Goal: Task Accomplishment & Management: Manage account settings

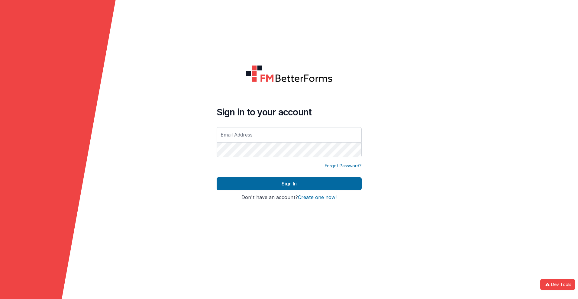
click at [289, 135] on input "text" at bounding box center [289, 134] width 145 height 15
type input "[PERSON_NAME][EMAIL_ADDRESS][DOMAIN_NAME]"
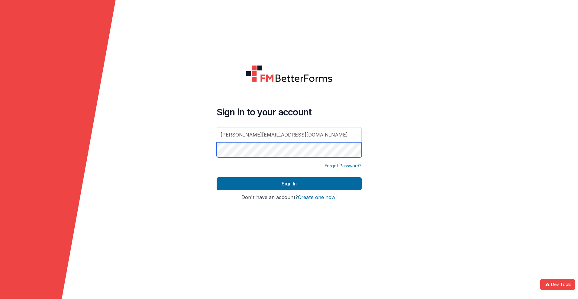
click at [217, 177] on button "Sign In" at bounding box center [289, 183] width 145 height 13
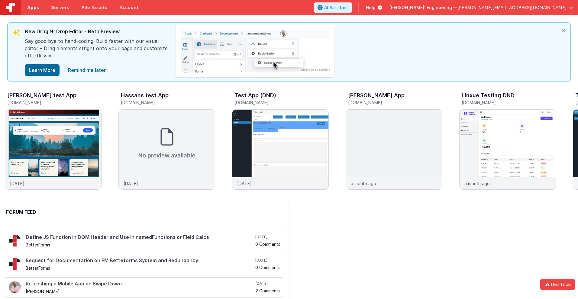
click at [33, 8] on span "Apps" at bounding box center [33, 8] width 12 height 6
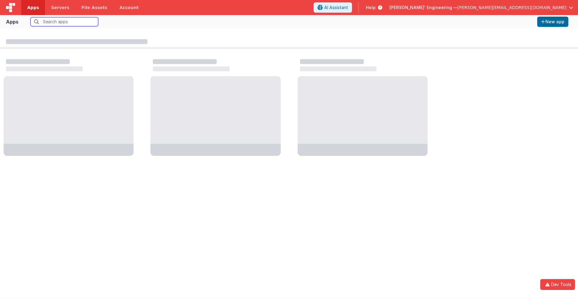
click at [64, 22] on input "text" at bounding box center [65, 21] width 68 height 9
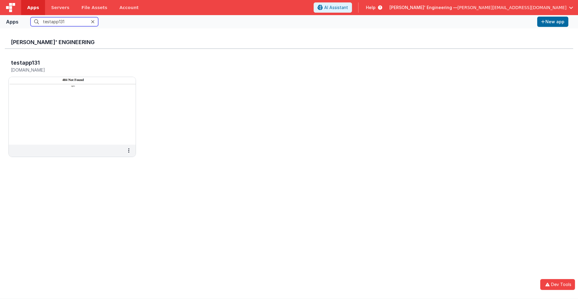
type input "testapp131"
click at [64, 22] on input "testapp131" at bounding box center [65, 21] width 68 height 9
click at [66, 70] on h5 "[DOMAIN_NAME]" at bounding box center [66, 70] width 110 height 5
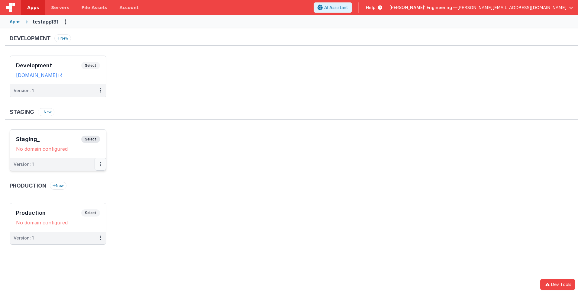
click at [104, 167] on button at bounding box center [100, 164] width 11 height 13
click at [80, 178] on link "Edit" at bounding box center [79, 178] width 53 height 11
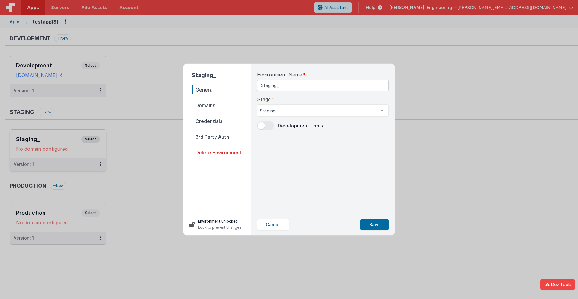
click at [222, 153] on span "Delete Environment" at bounding box center [221, 152] width 59 height 8
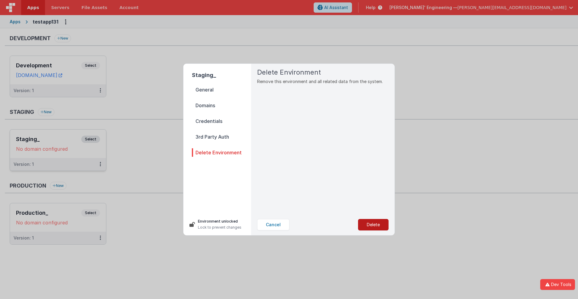
click at [373, 225] on button "Delete" at bounding box center [373, 224] width 31 height 11
click at [343, 225] on button "Yes, Delete" at bounding box center [343, 224] width 40 height 11
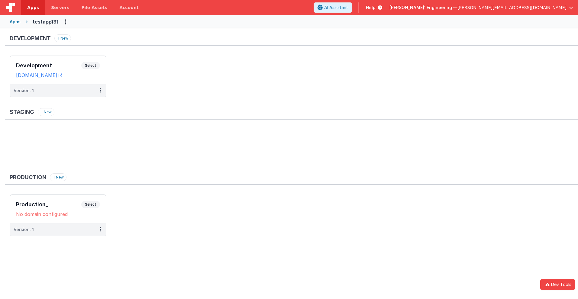
click at [122, 232] on ul "Production_ Select URLs No domain configured Version: 1" at bounding box center [294, 219] width 569 height 48
